Goal: Task Accomplishment & Management: Manage account settings

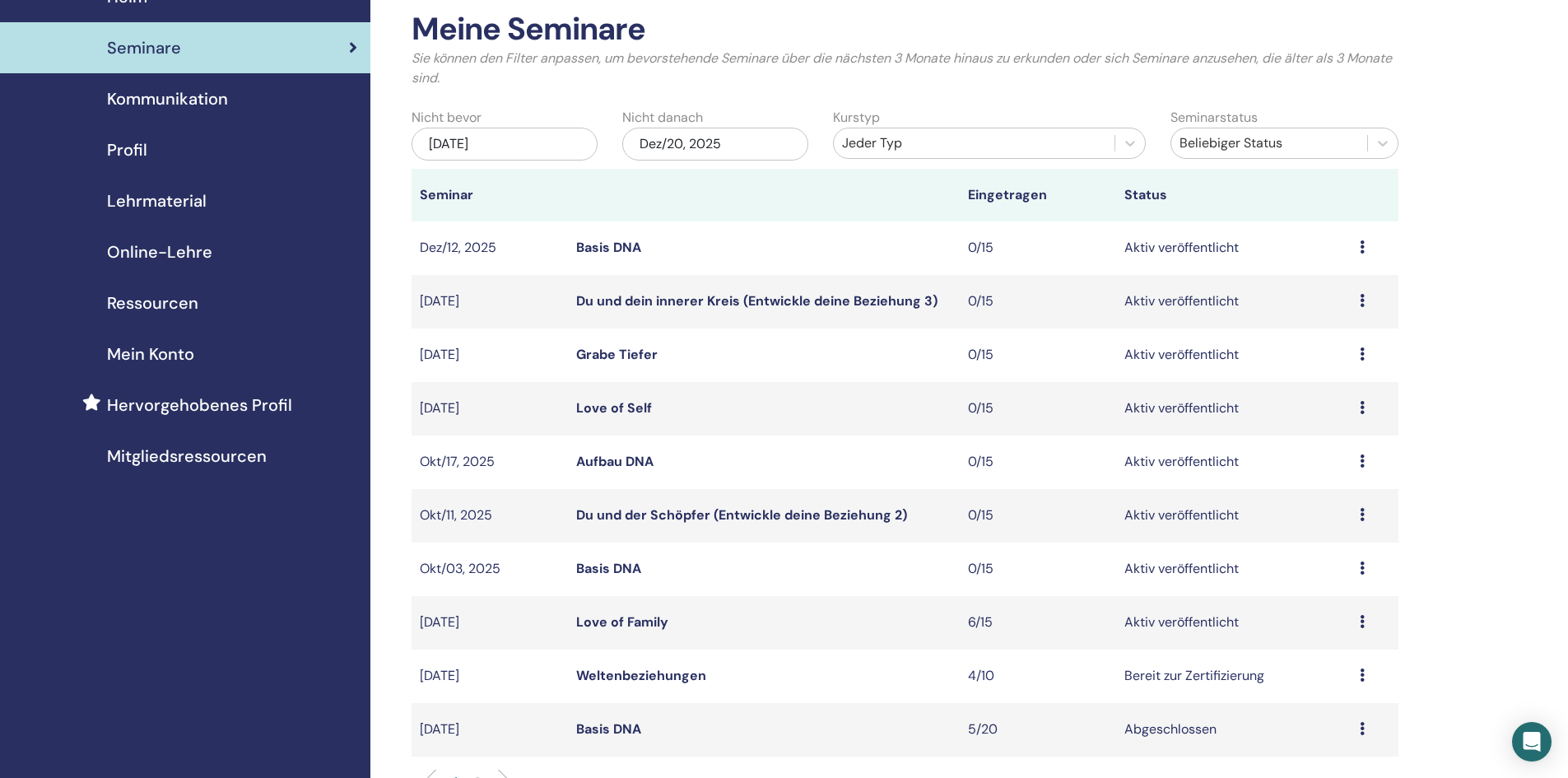
scroll to position [82, 0]
click at [1364, 621] on icon at bounding box center [1362, 620] width 5 height 13
click at [1317, 681] on link "Teilnehmer" at bounding box center [1319, 684] width 67 height 17
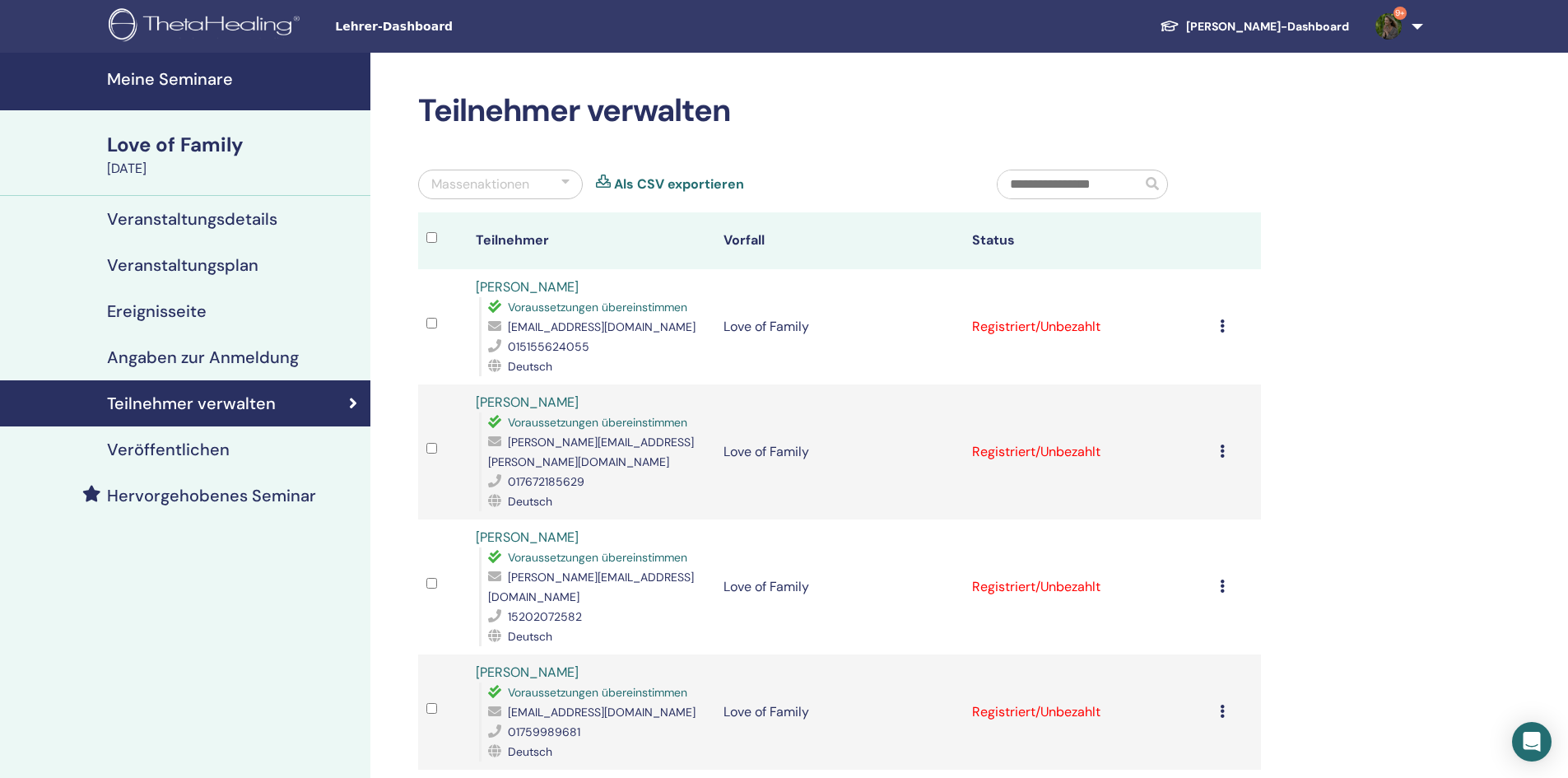
click at [567, 180] on div at bounding box center [565, 185] width 8 height 20
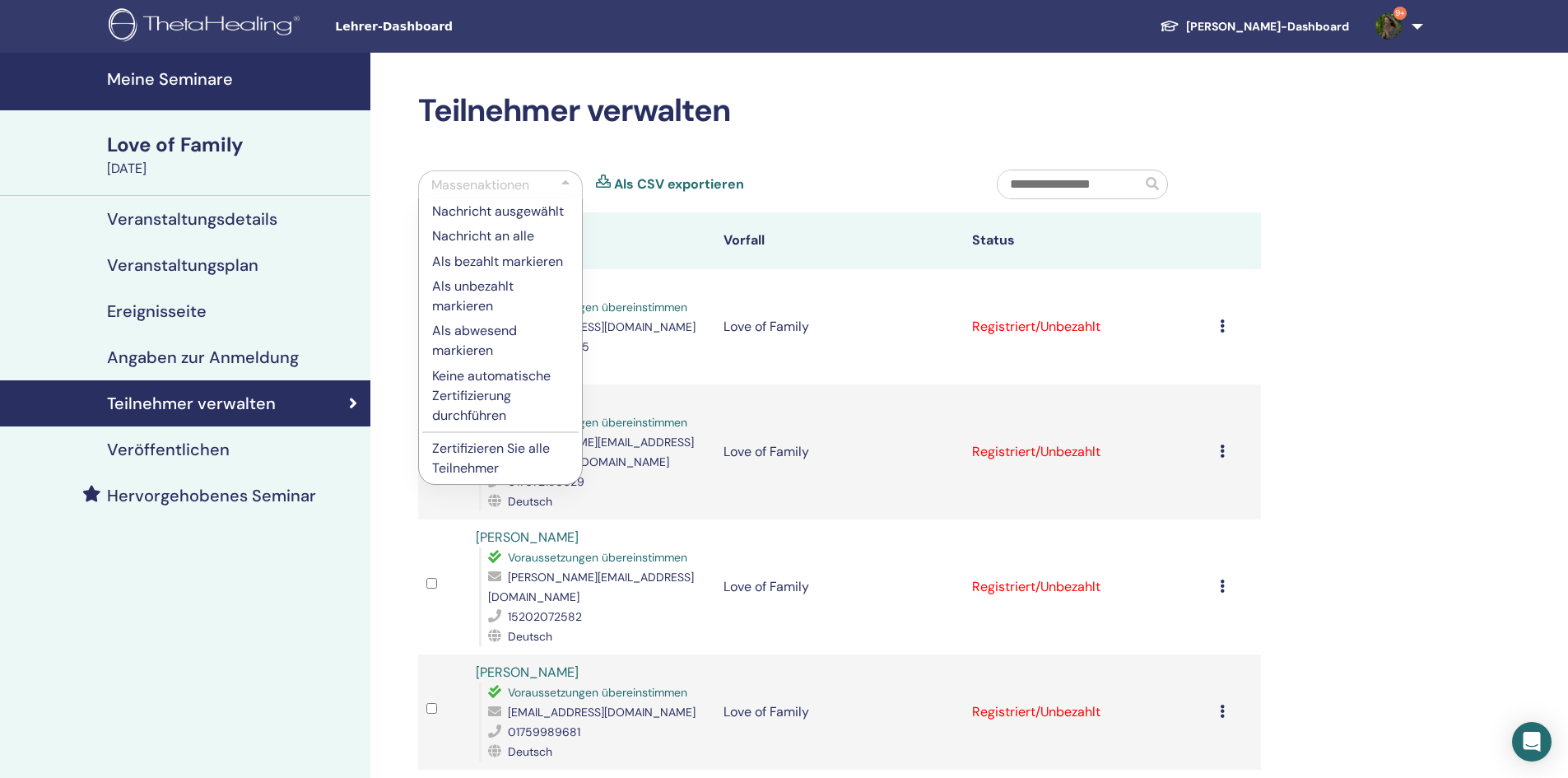
click at [476, 446] on p "Zertifizieren Sie alle Teilnehmer" at bounding box center [500, 458] width 137 height 39
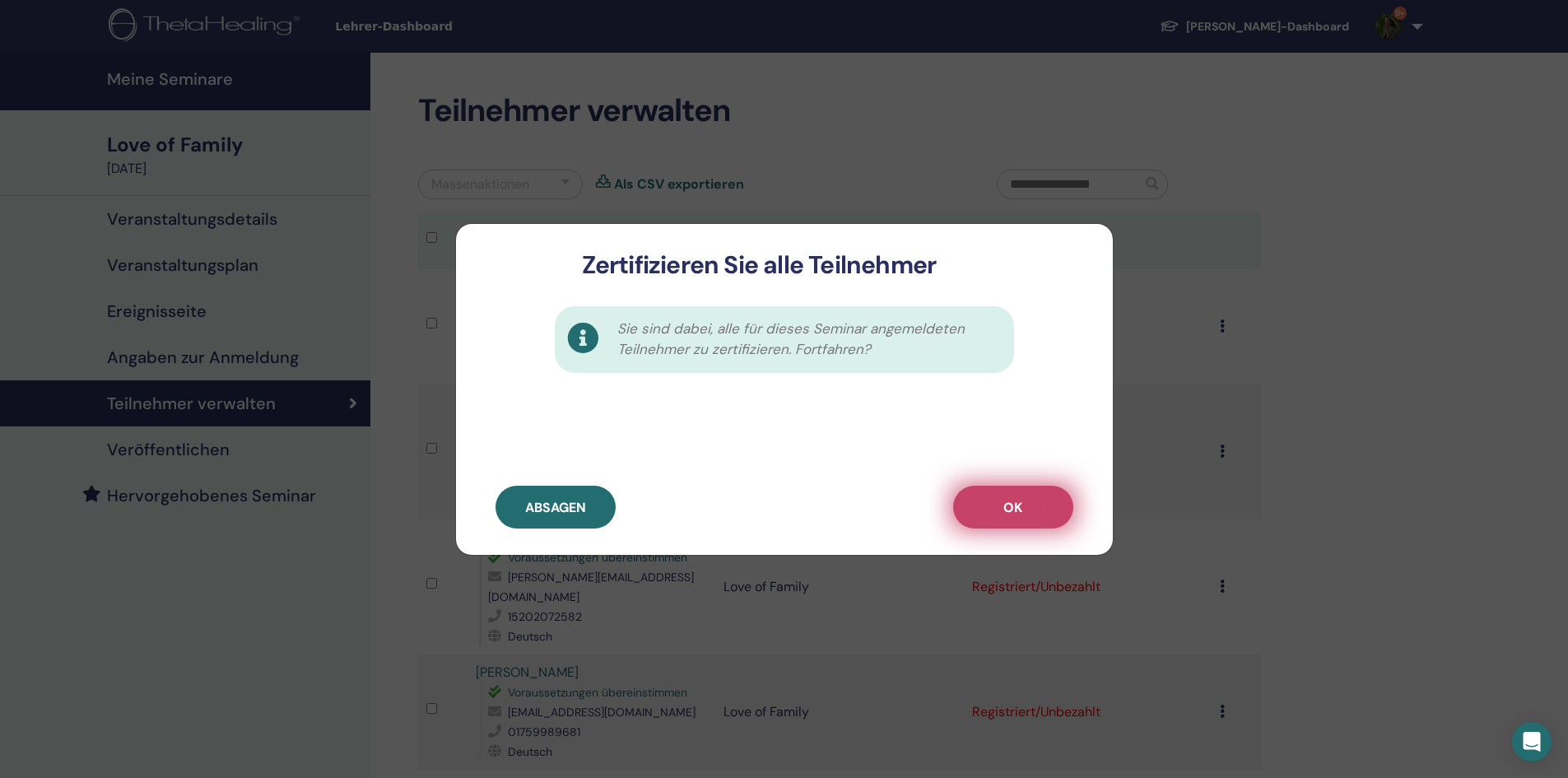
click at [1007, 508] on span "OK" at bounding box center [1012, 507] width 19 height 17
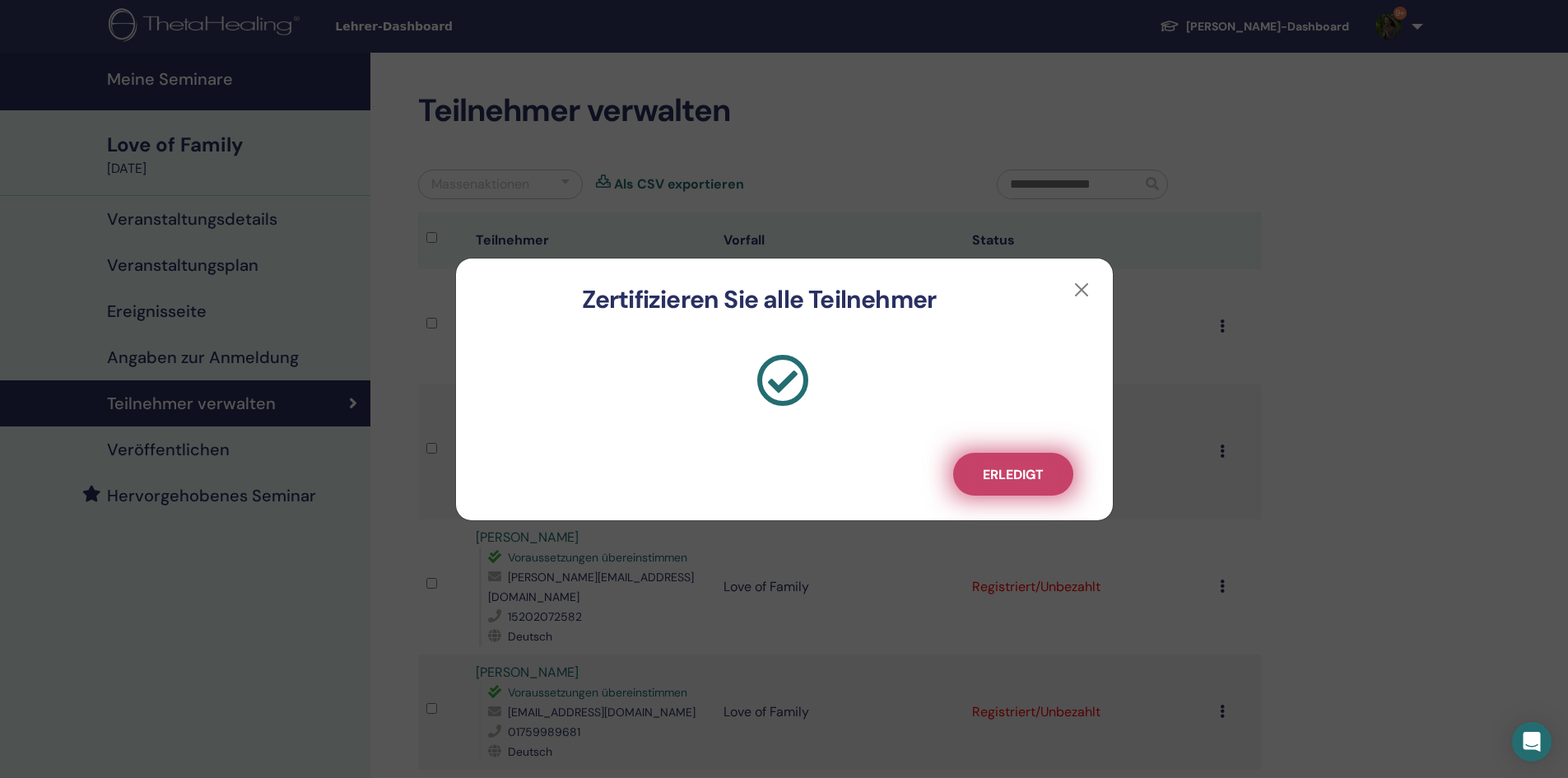
click at [1011, 478] on span "Erledigt" at bounding box center [1013, 474] width 61 height 17
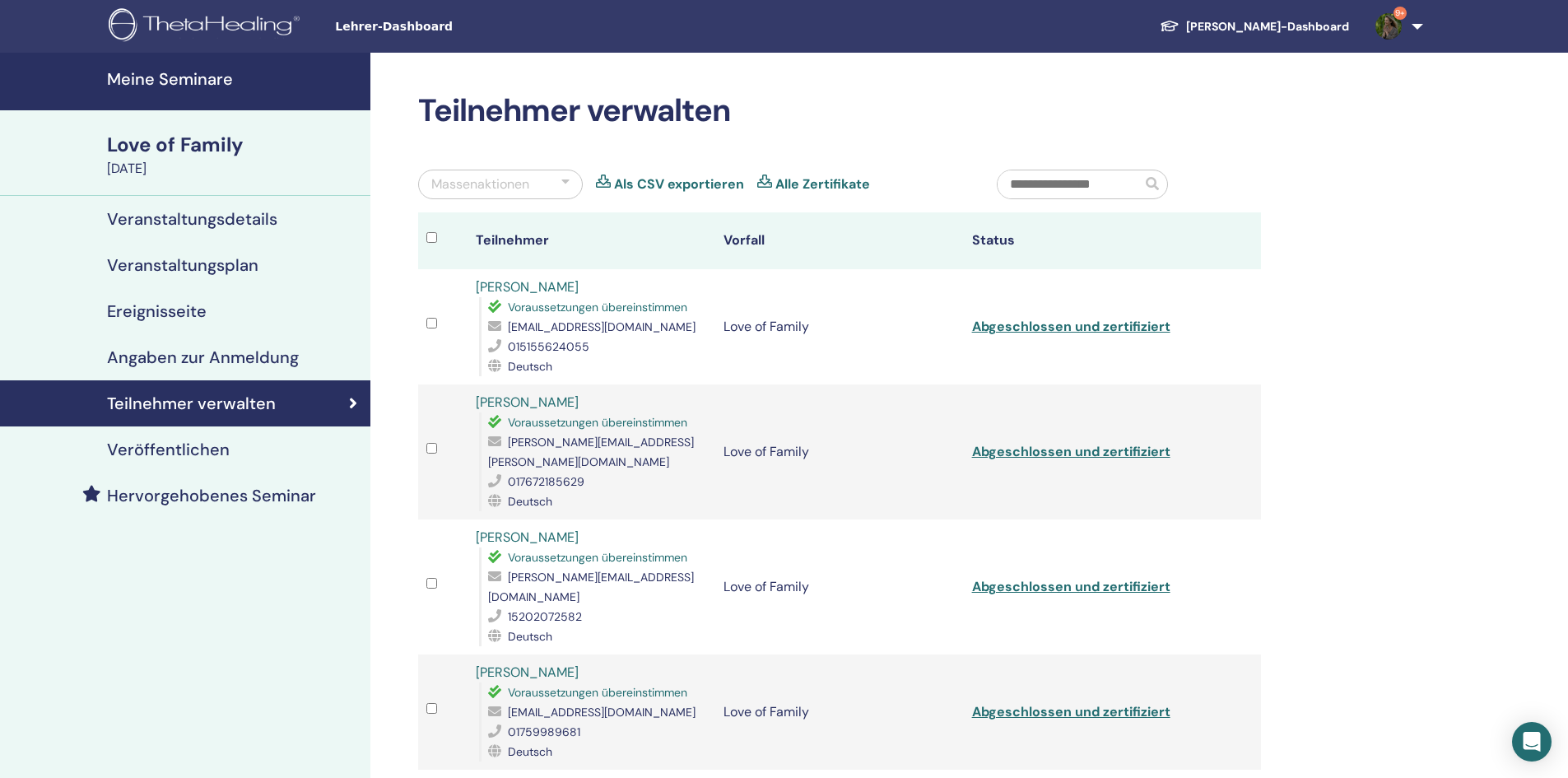
click at [793, 183] on link "Alle Zertifikate" at bounding box center [823, 185] width 95 height 20
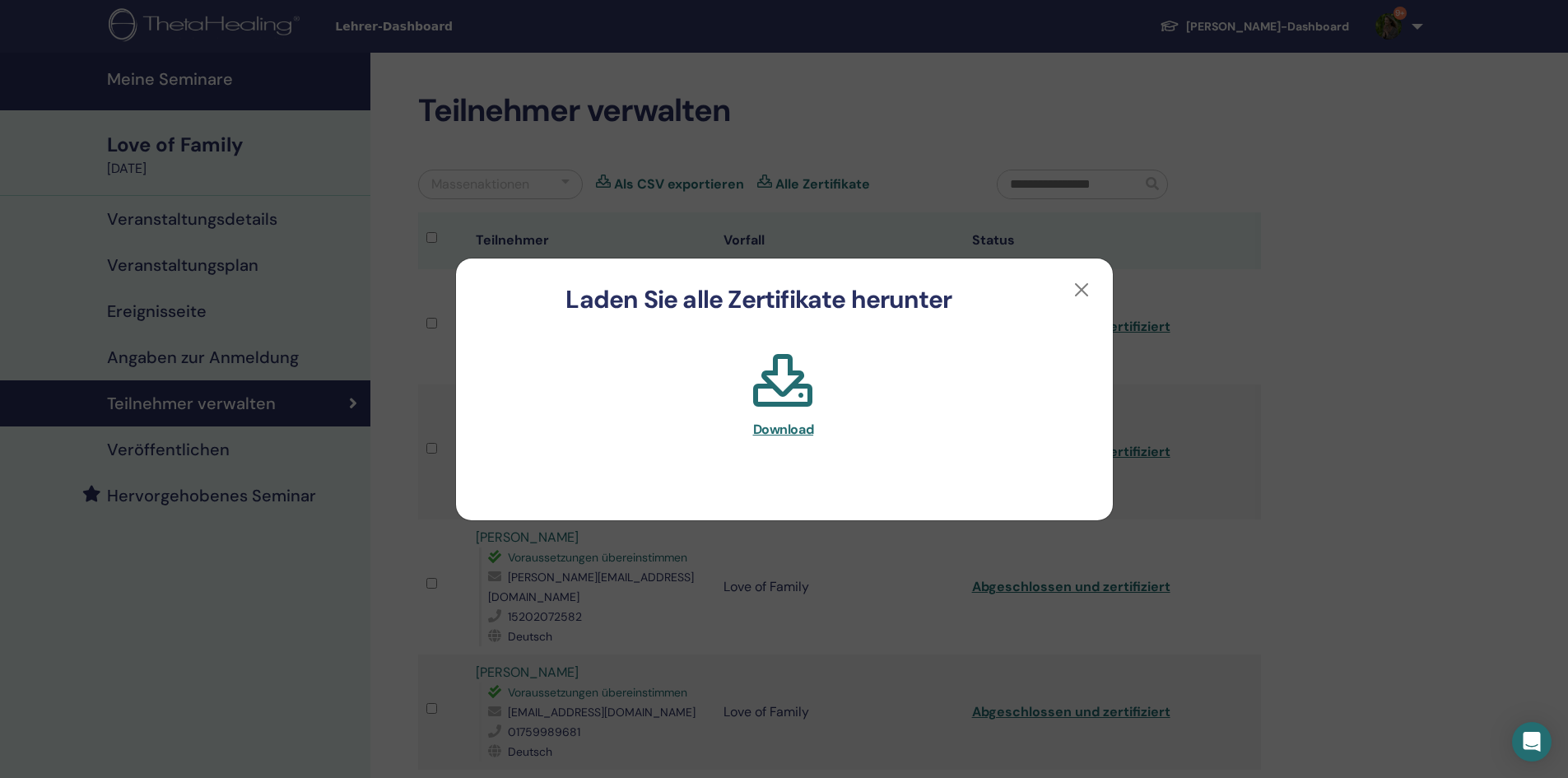
click at [795, 435] on span "Download" at bounding box center [784, 429] width 61 height 17
